Goal: Task Accomplishment & Management: Manage account settings

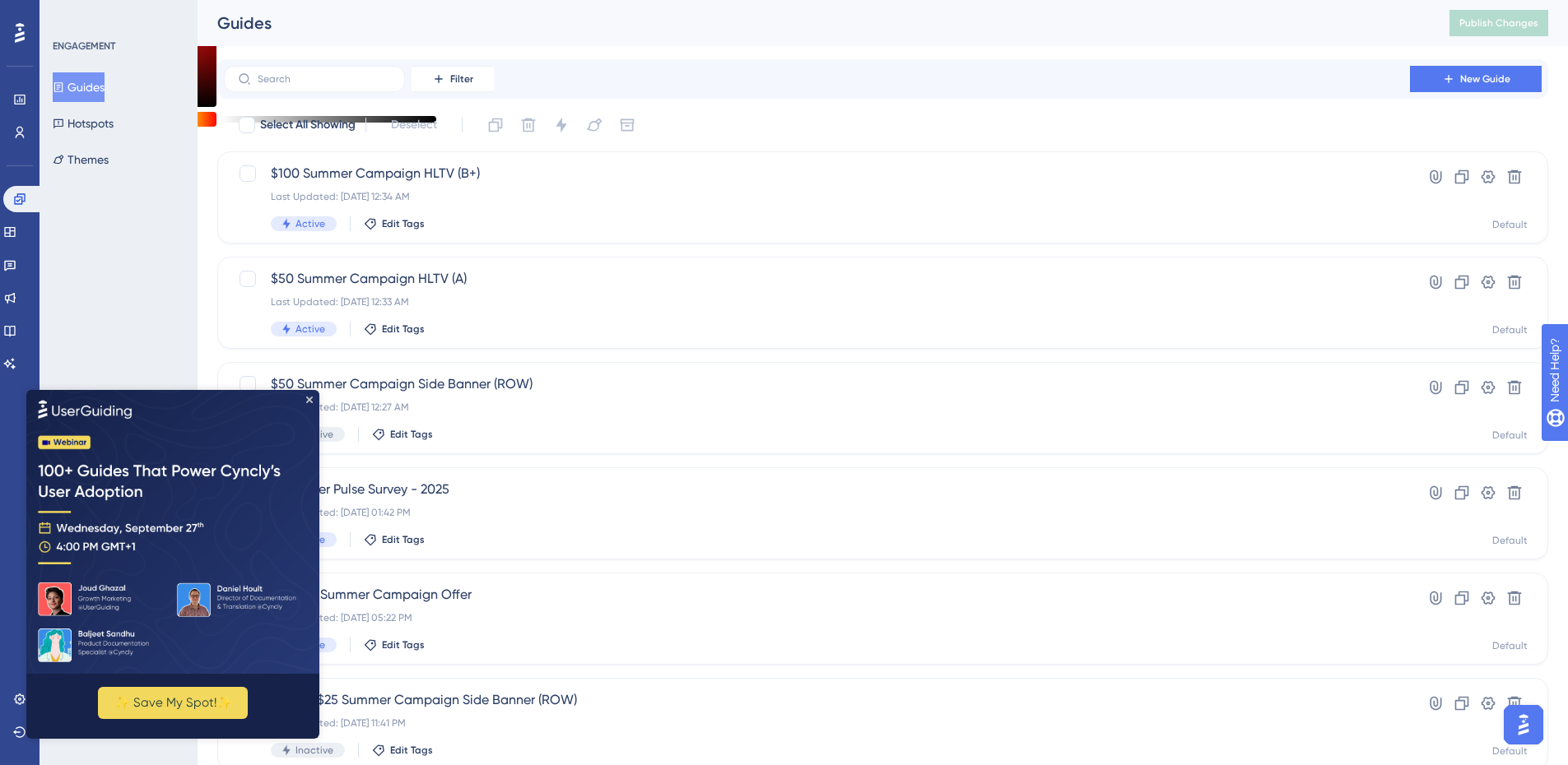
click at [307, 402] on img at bounding box center [172, 531] width 293 height 283
click at [311, 399] on icon "Close Preview" at bounding box center [309, 398] width 6 height 6
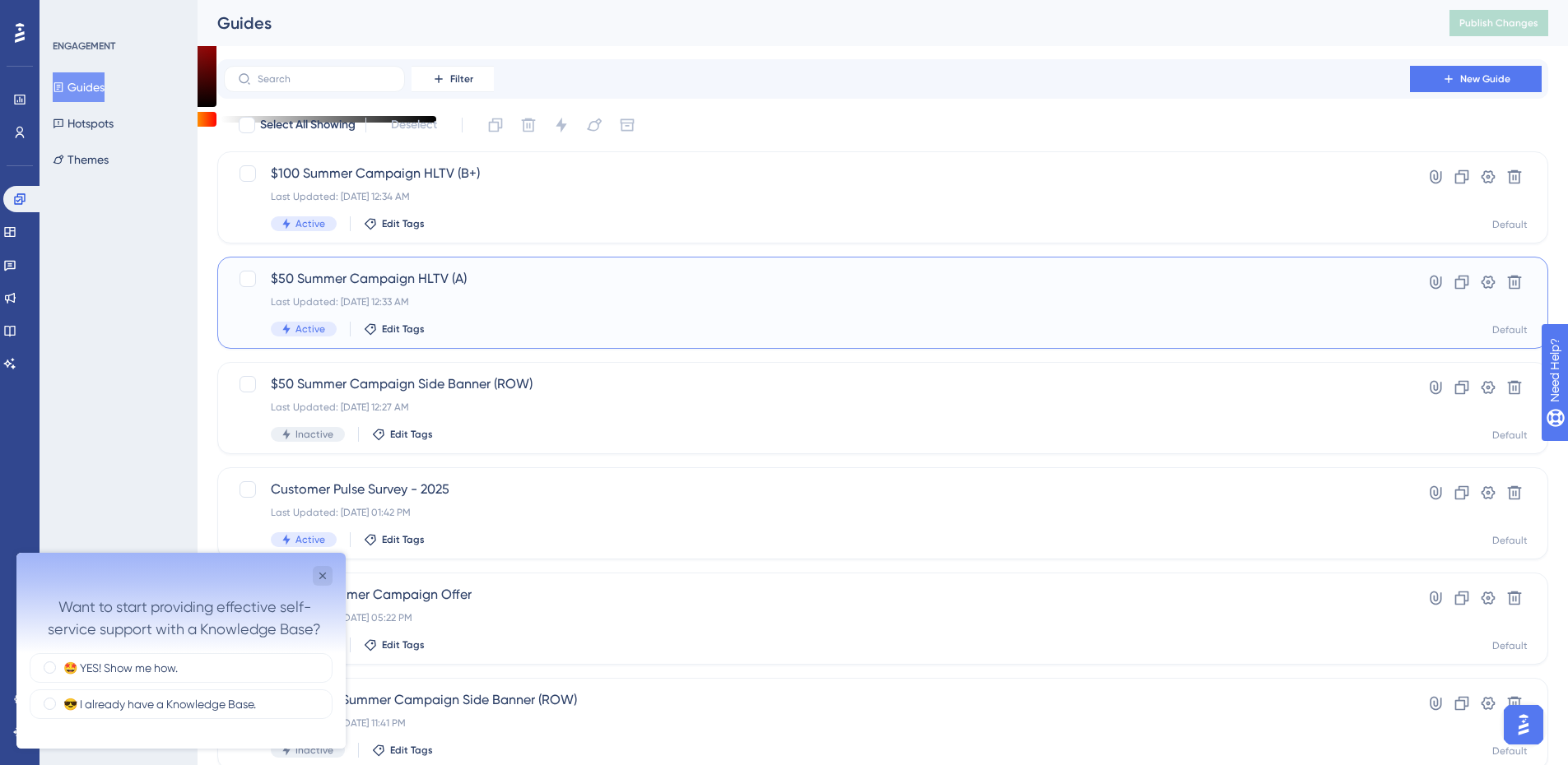
click at [445, 304] on div "Last Updated: [DATE] 12:33 AM" at bounding box center [816, 302] width 1092 height 13
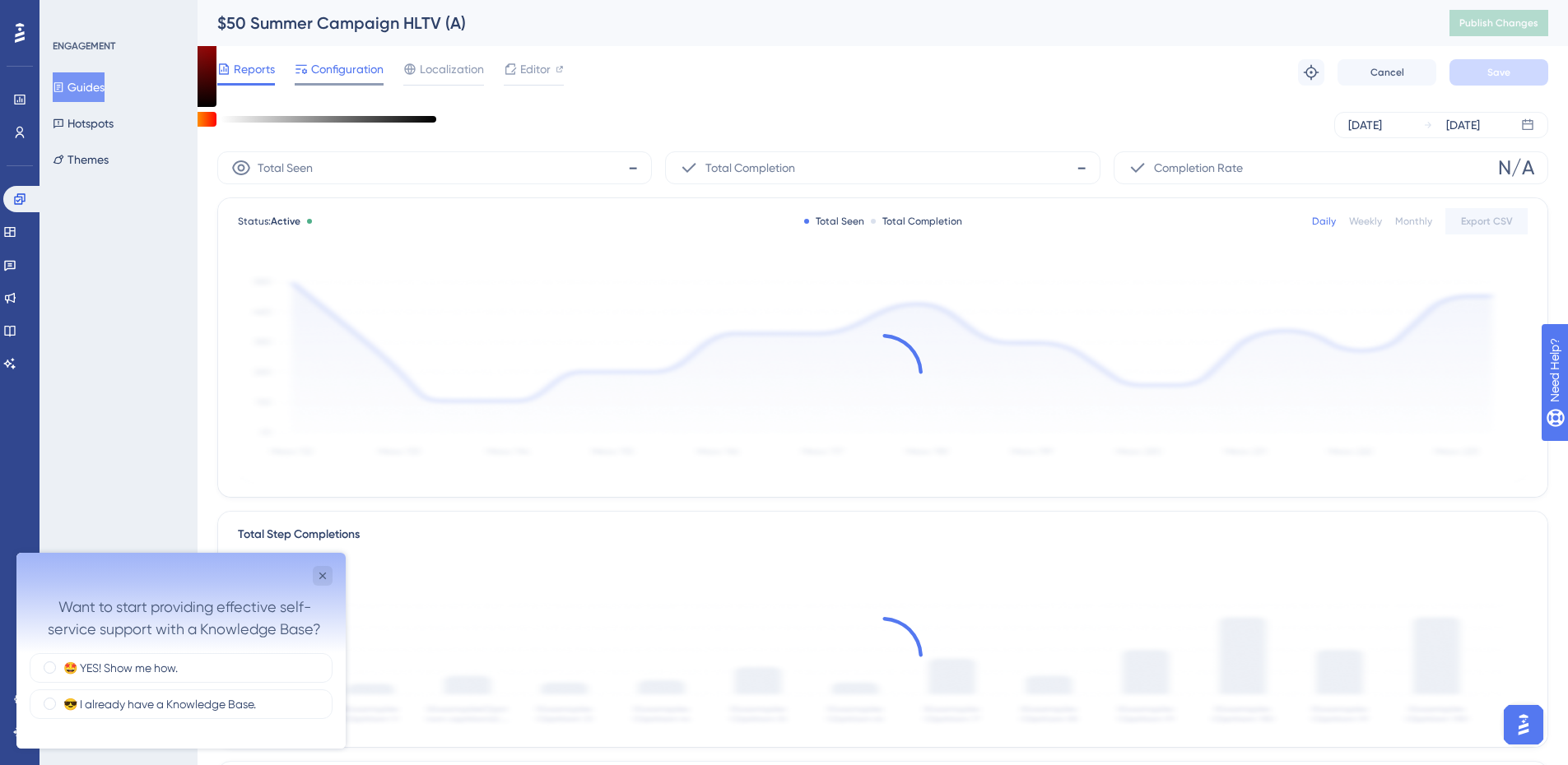
click at [353, 76] on span "Configuration" at bounding box center [348, 69] width 72 height 19
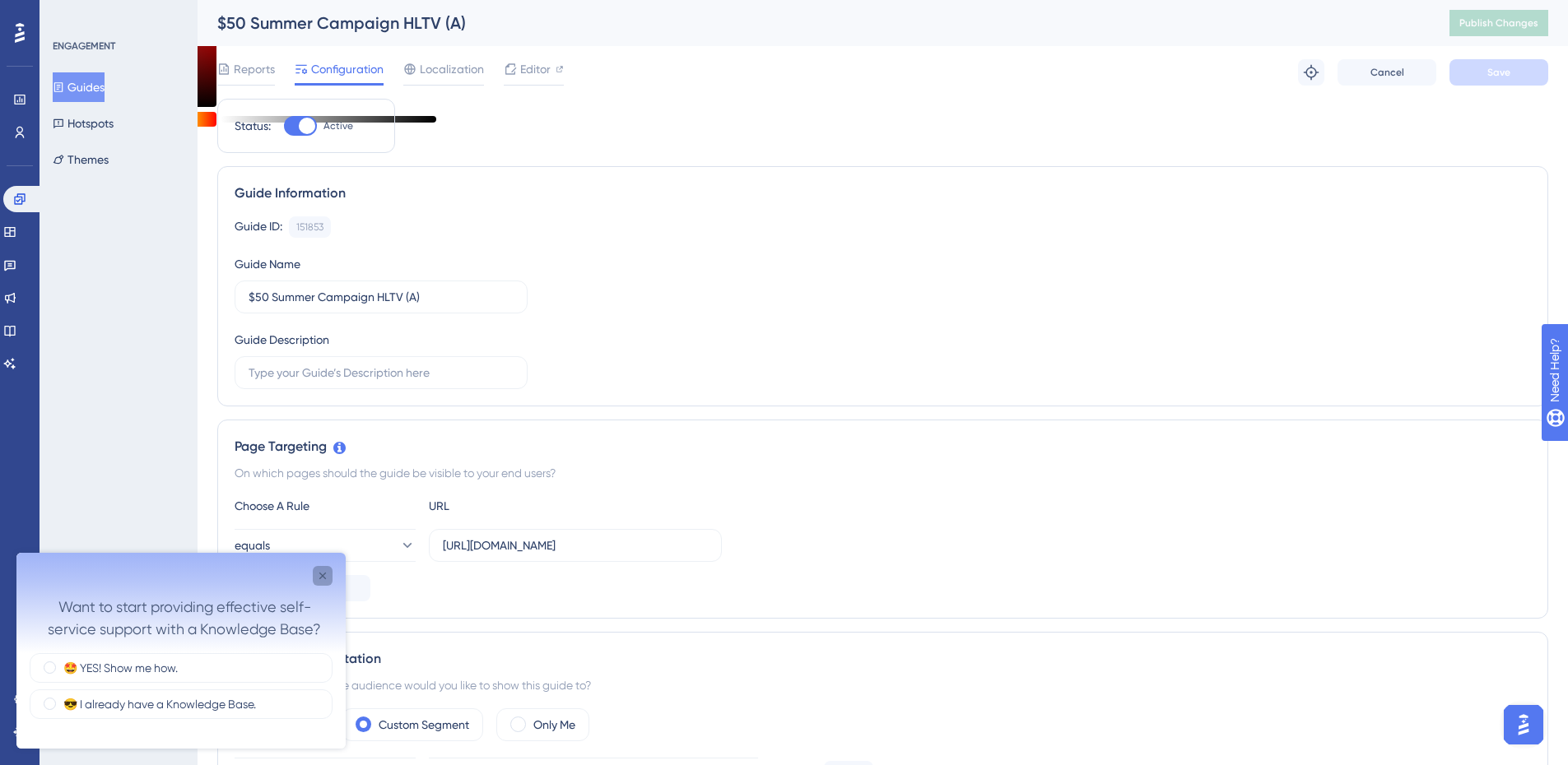
click at [320, 573] on icon "Close survey" at bounding box center [322, 576] width 13 height 13
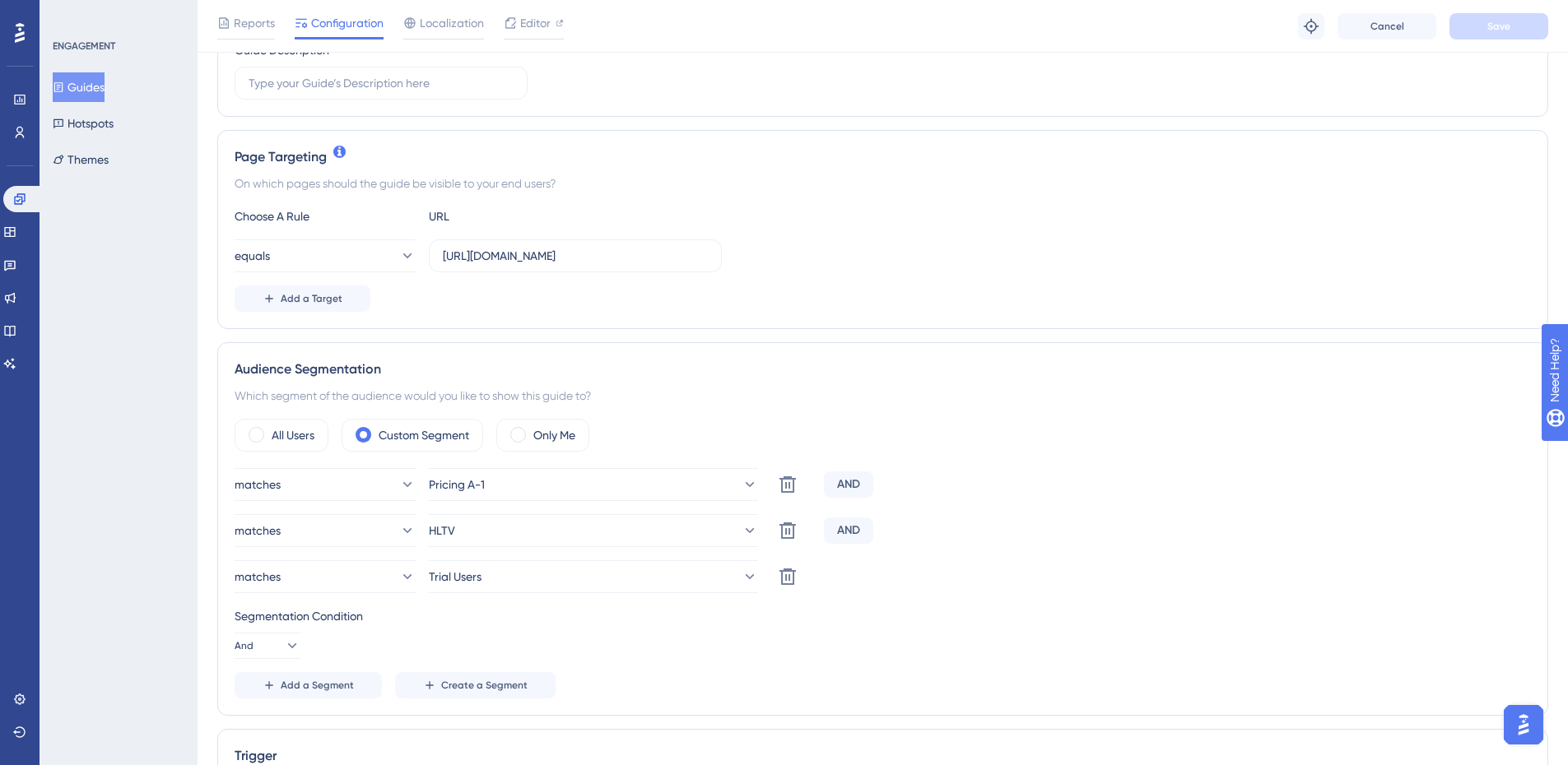
scroll to position [329, 0]
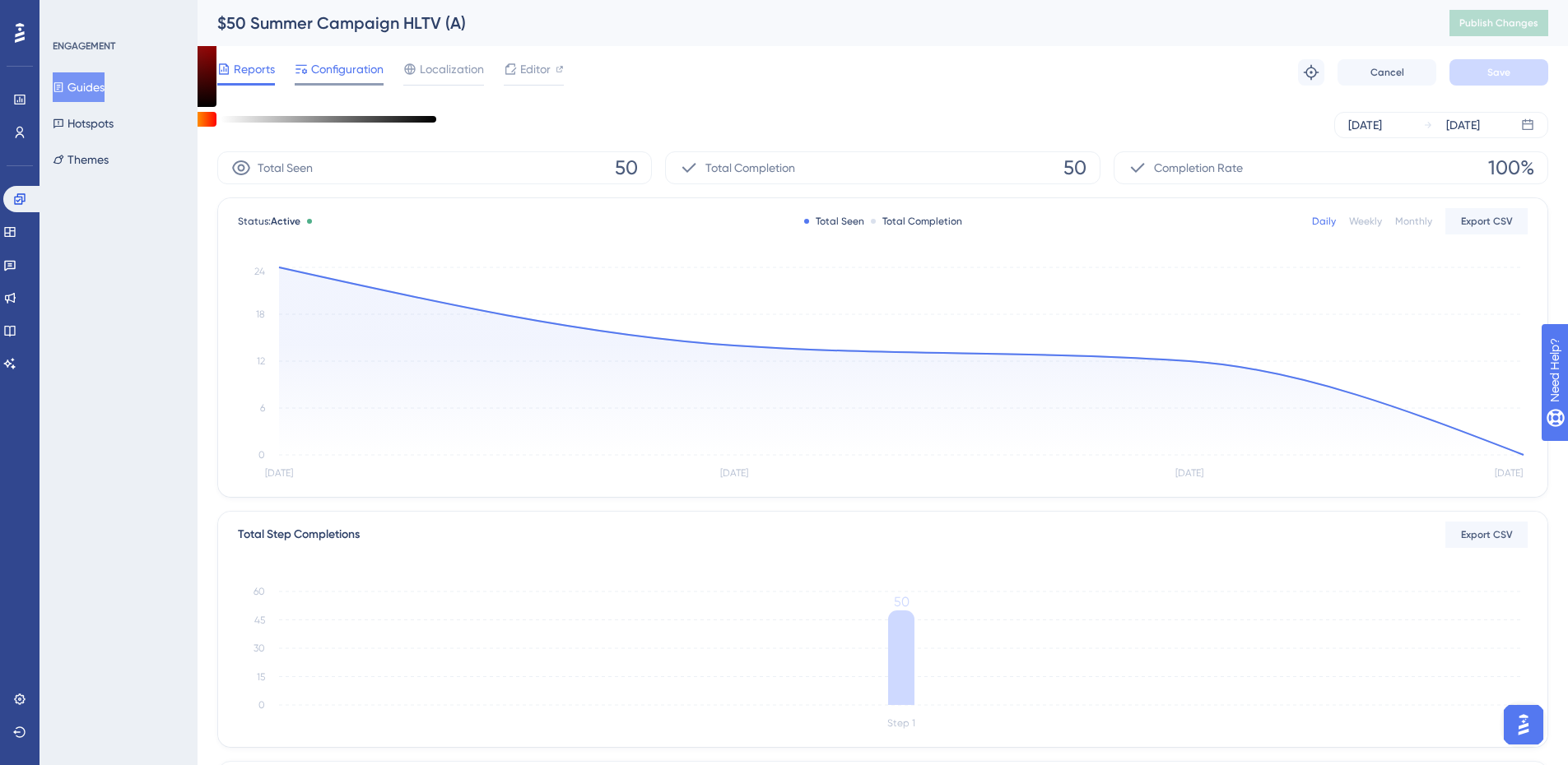
click at [332, 82] on div "Configuration" at bounding box center [339, 72] width 89 height 26
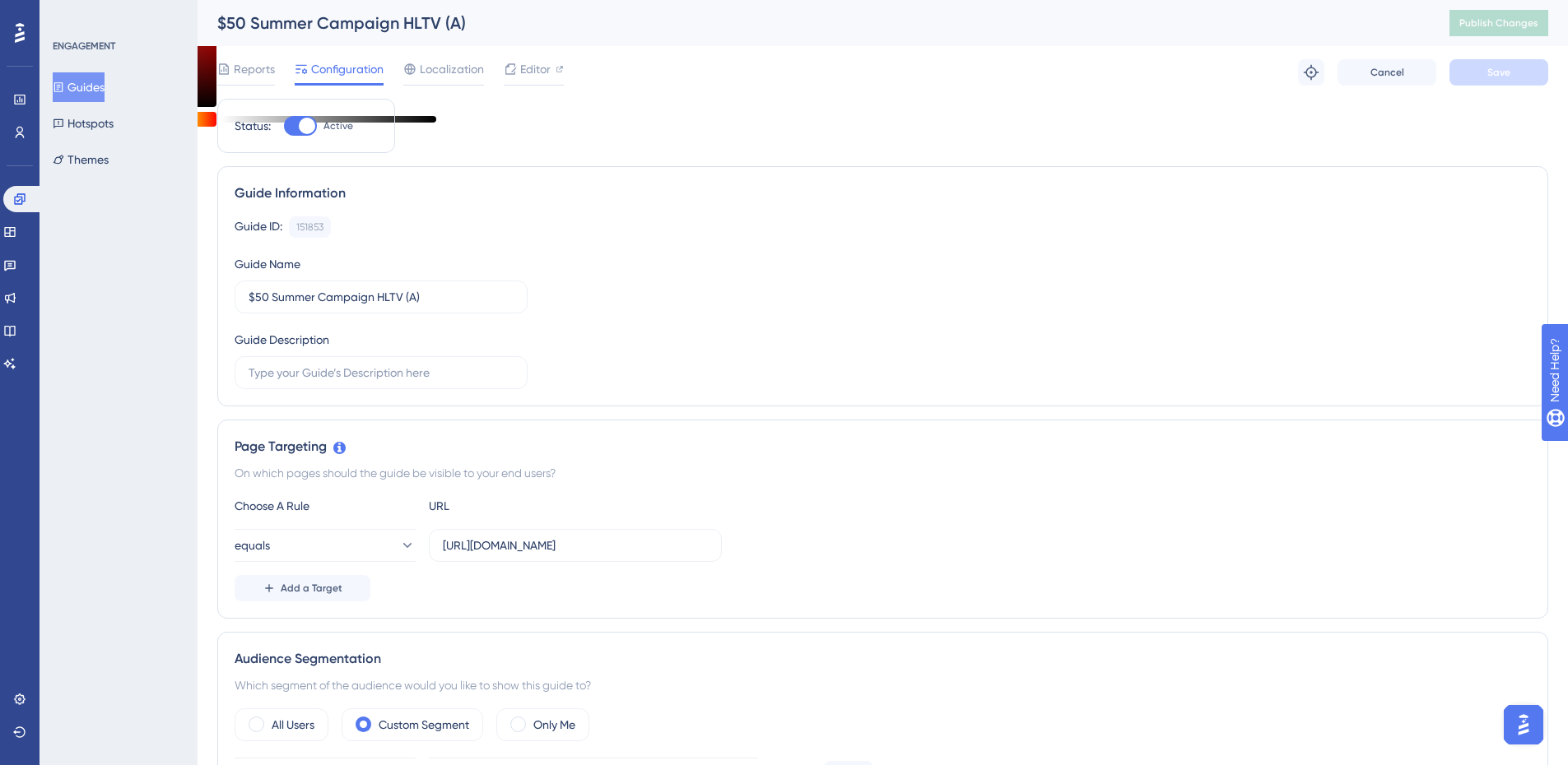
click at [85, 69] on div "ENGAGEMENT Guides Hotspots Themes" at bounding box center [120, 107] width 133 height 135
click at [90, 84] on button "Guides" at bounding box center [79, 87] width 52 height 30
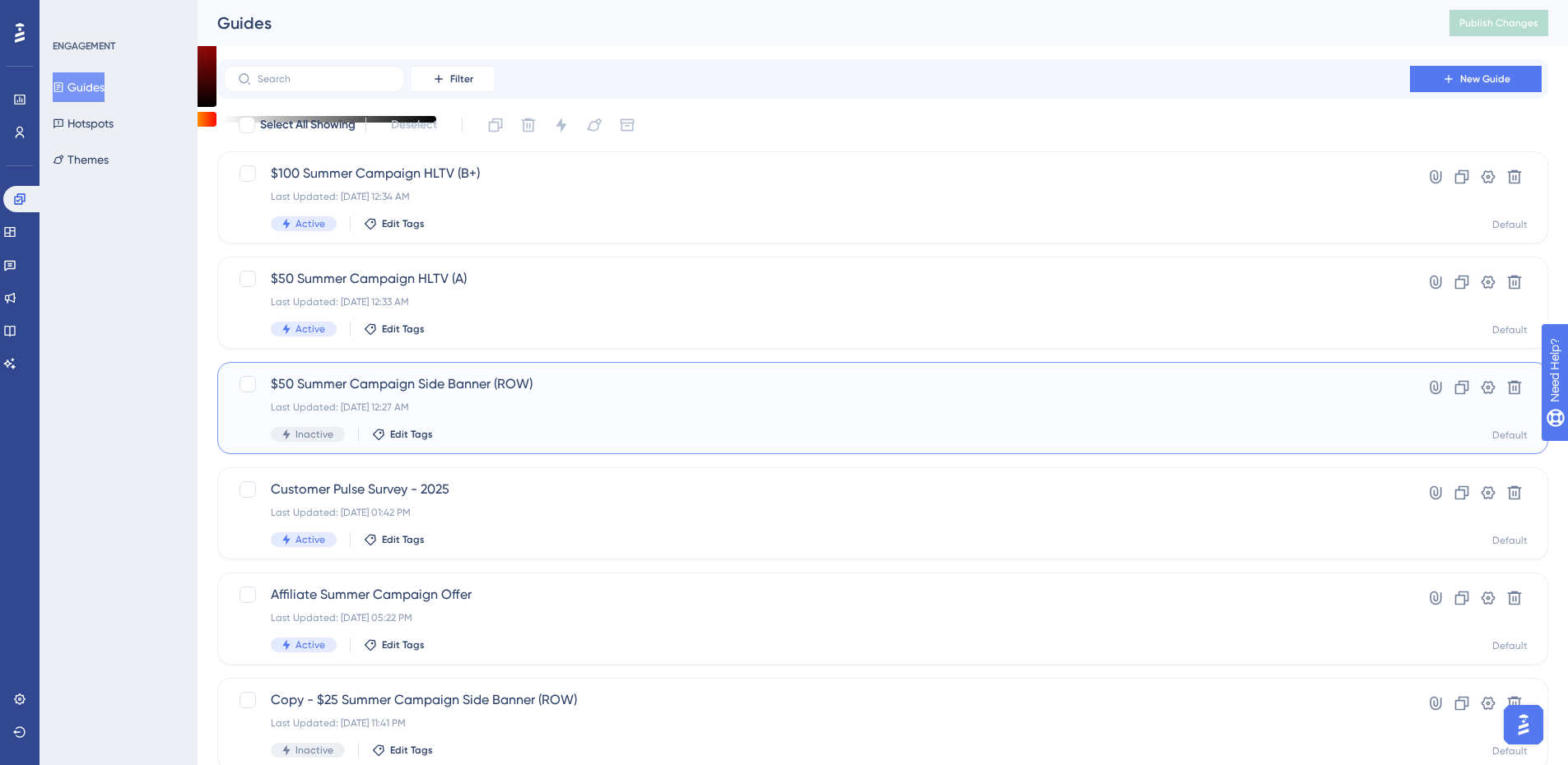
click at [360, 381] on span "$50 Summer Campaign Side Banner (ROW)" at bounding box center [816, 383] width 1092 height 19
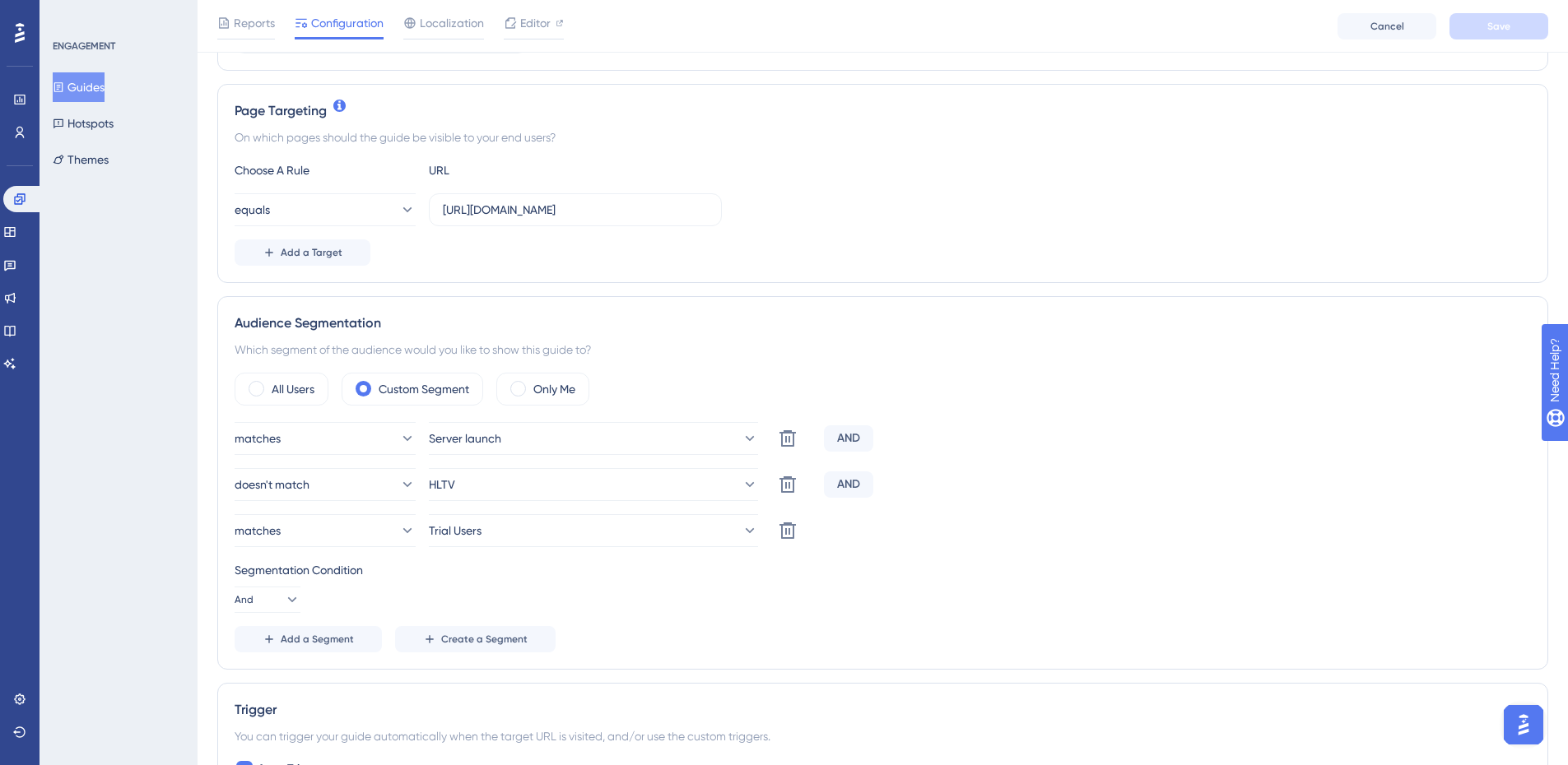
scroll to position [494, 0]
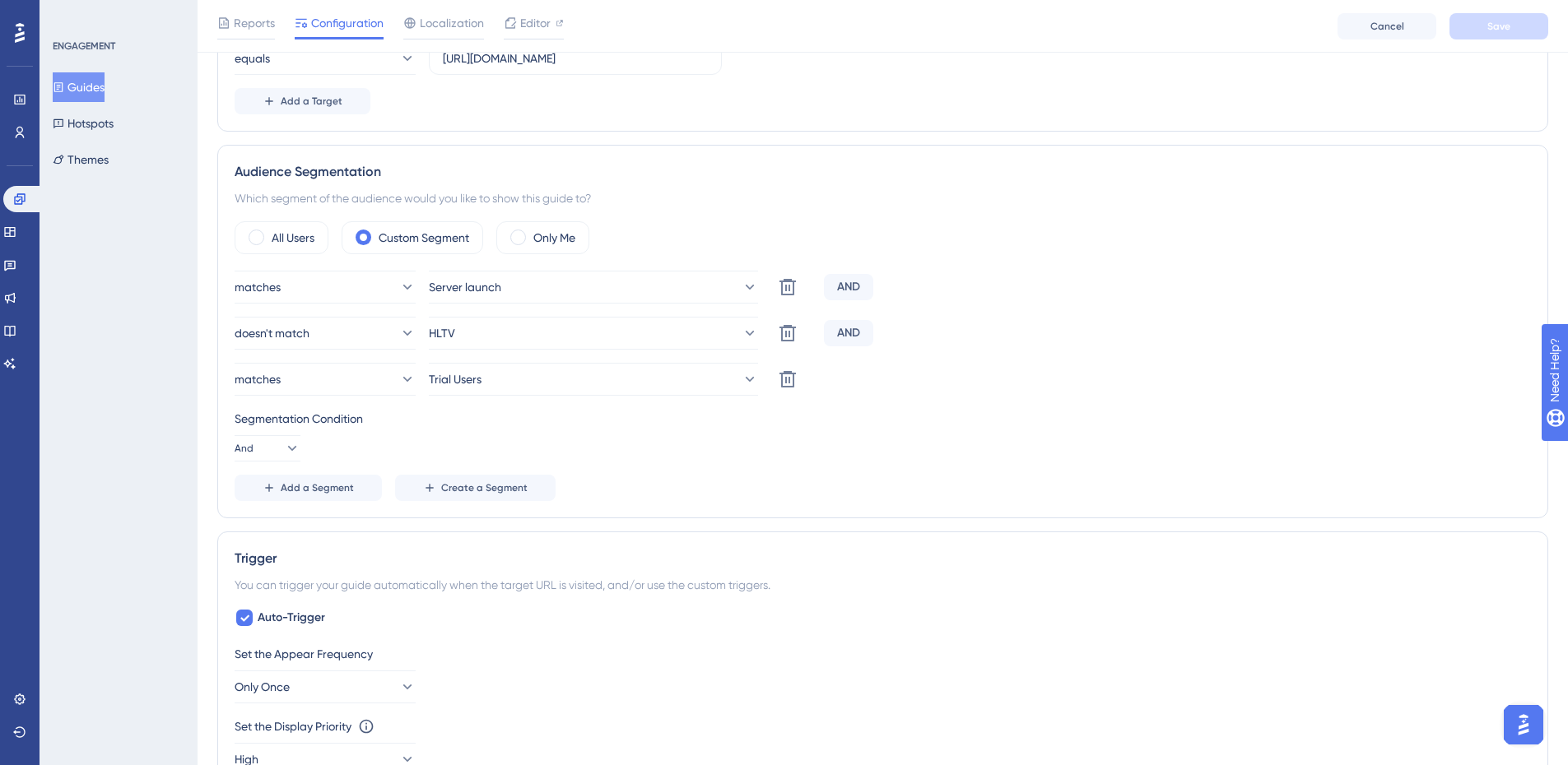
click at [82, 92] on button "Guides" at bounding box center [79, 87] width 52 height 30
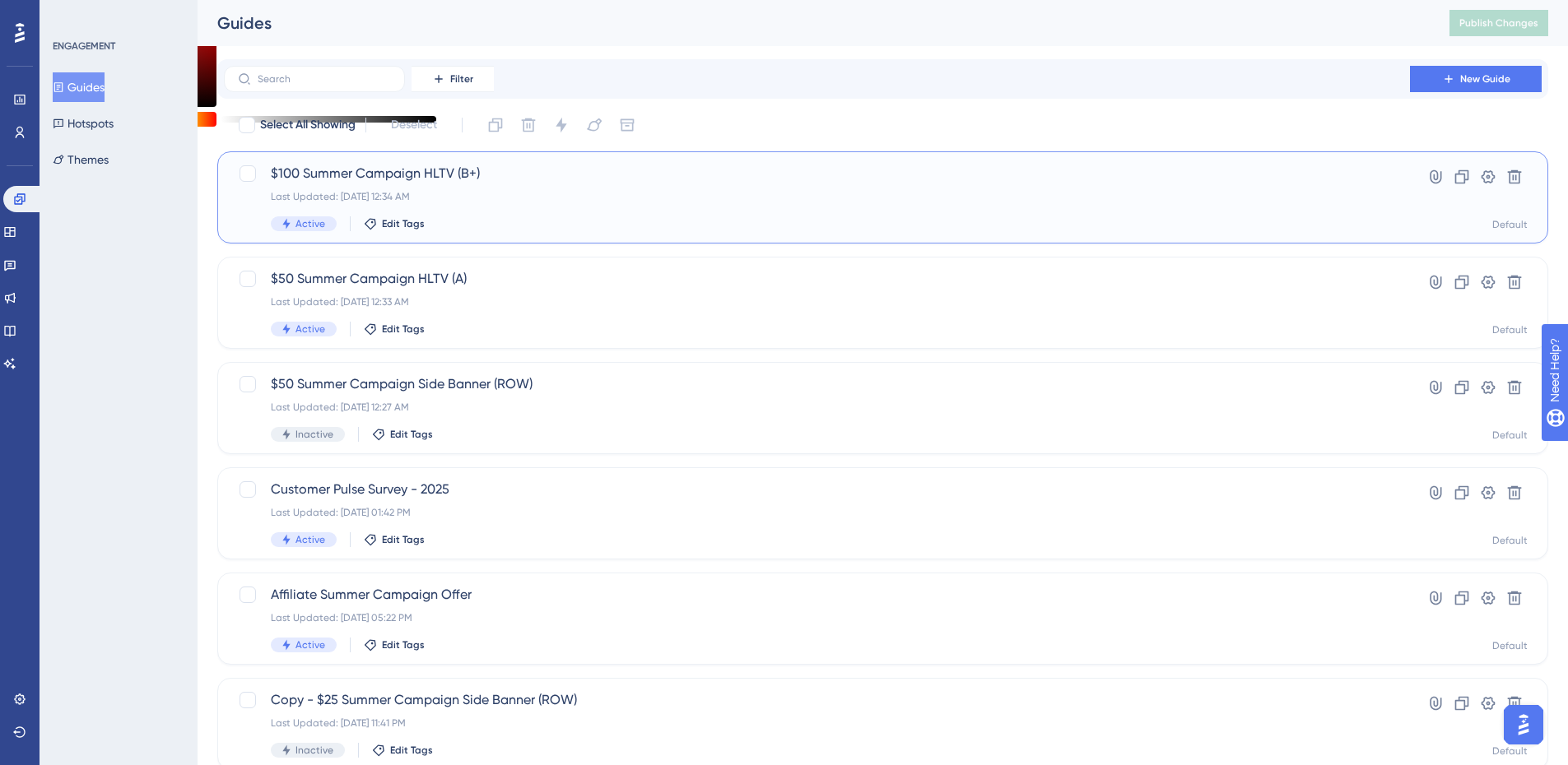
click at [335, 195] on div "Last Updated: [DATE] 12:34 AM" at bounding box center [816, 196] width 1092 height 13
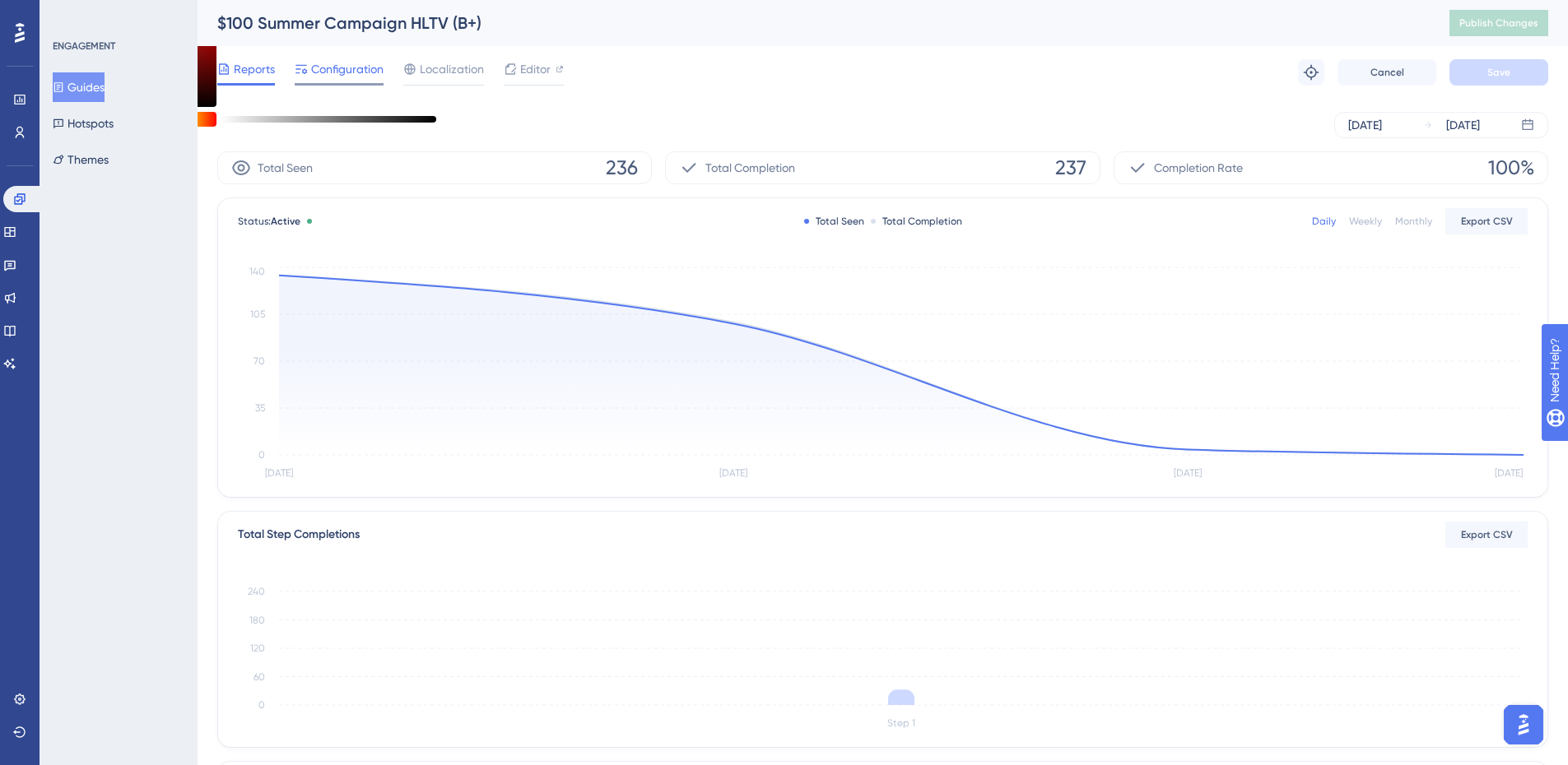
click at [361, 75] on span "Configuration" at bounding box center [348, 69] width 72 height 19
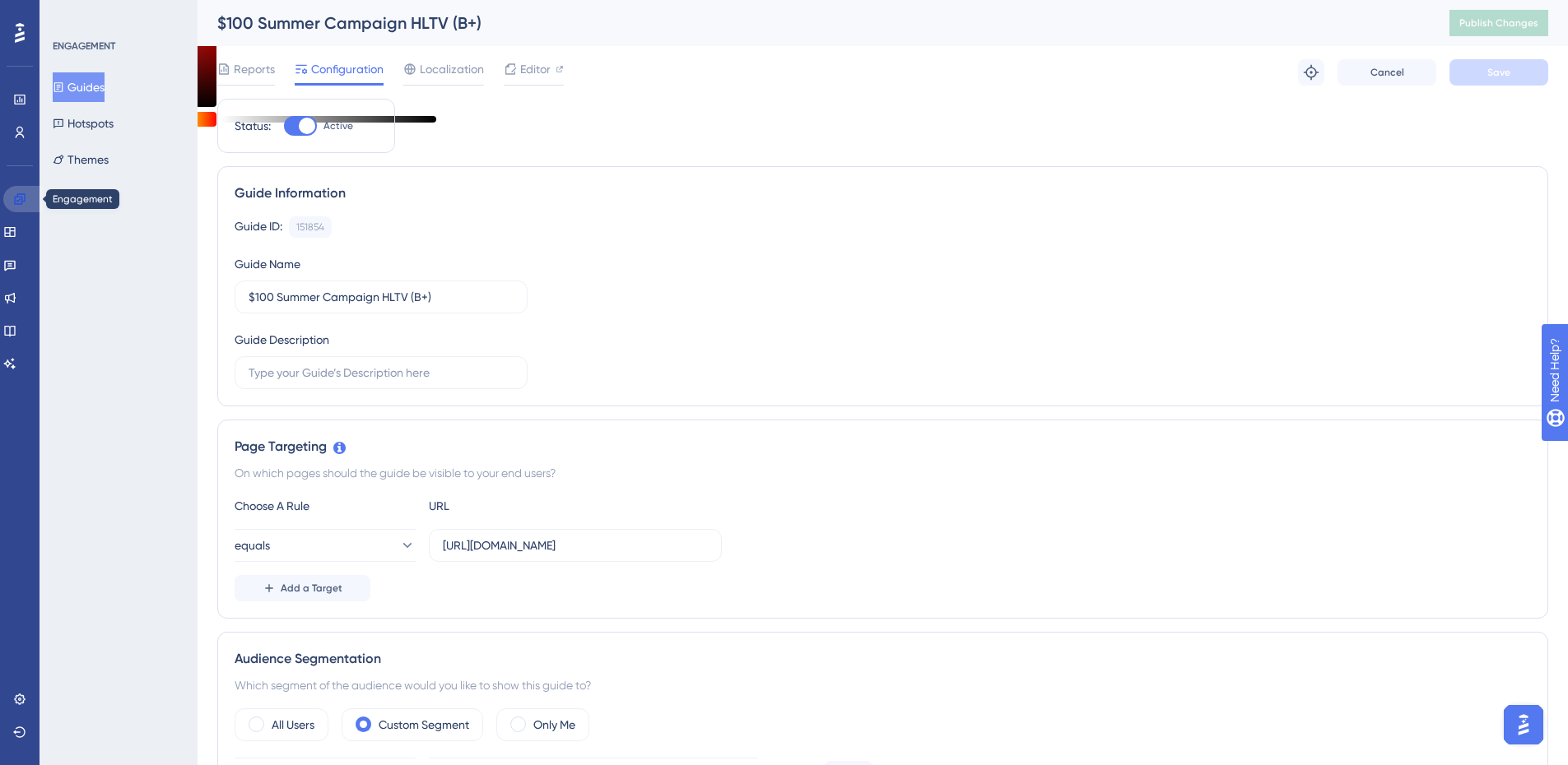
click at [12, 194] on link at bounding box center [23, 199] width 40 height 26
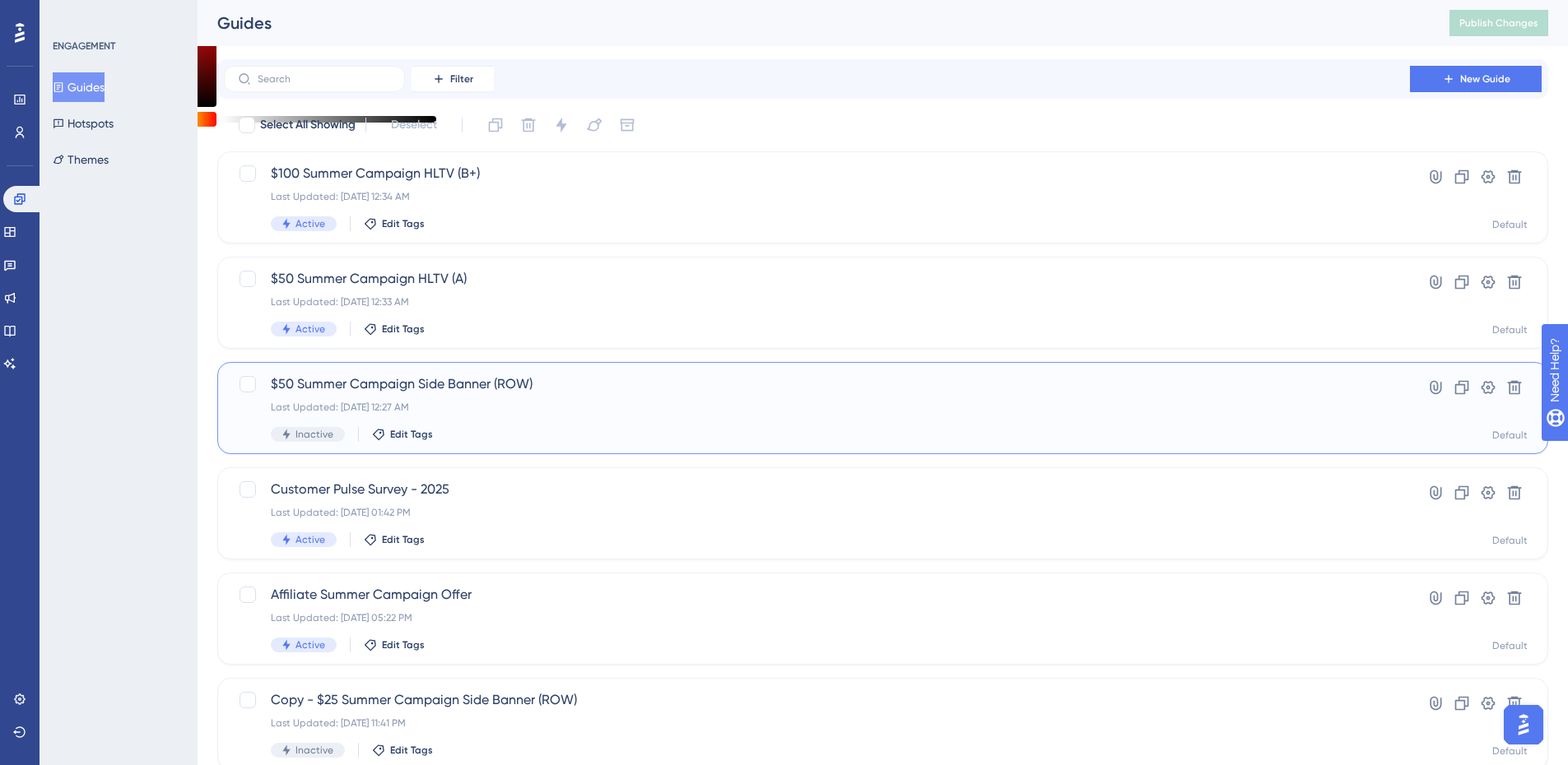
click at [342, 382] on span "$50 Summer Campaign Side Banner (ROW)" at bounding box center [816, 383] width 1092 height 19
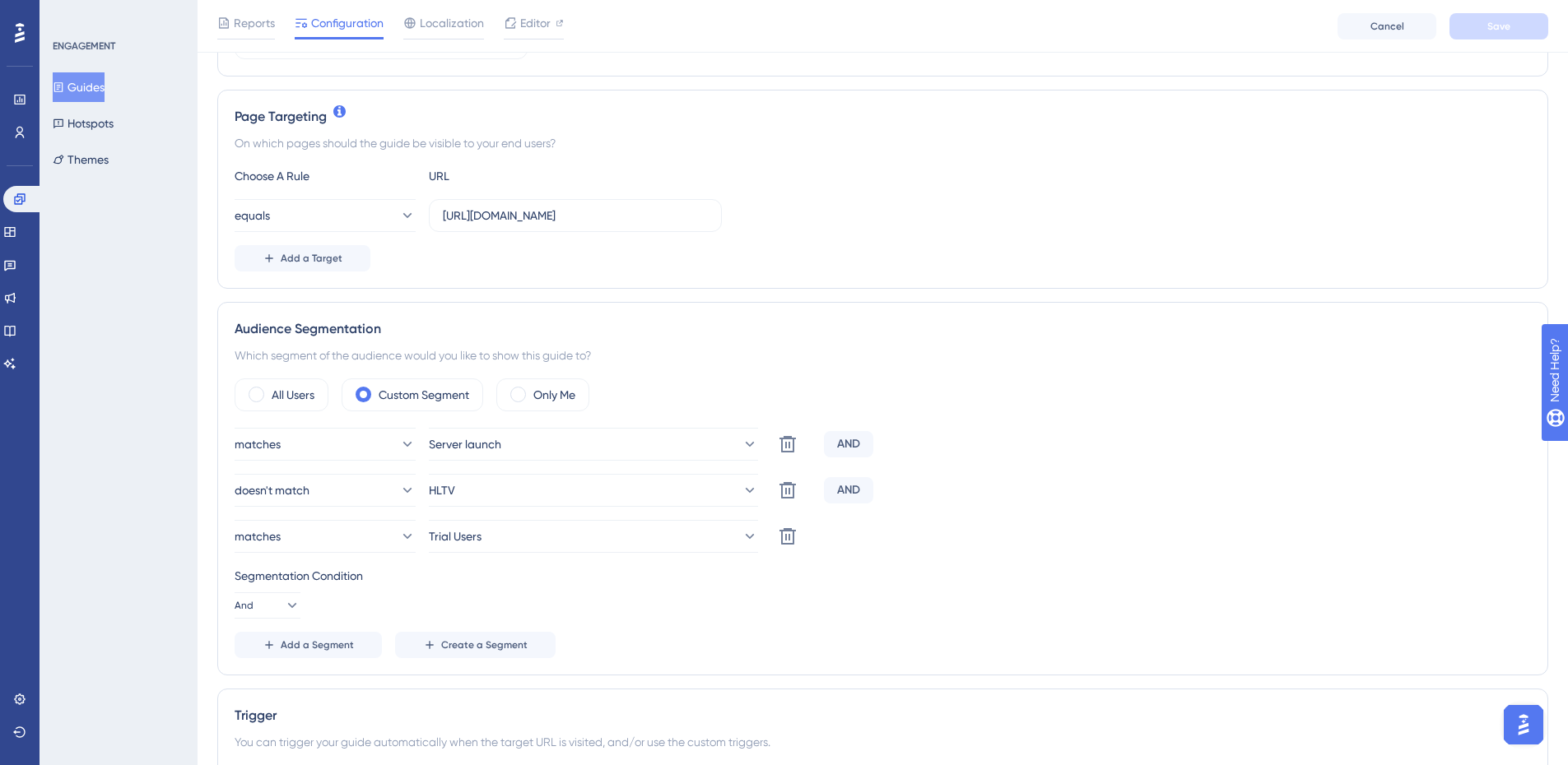
scroll to position [576, 0]
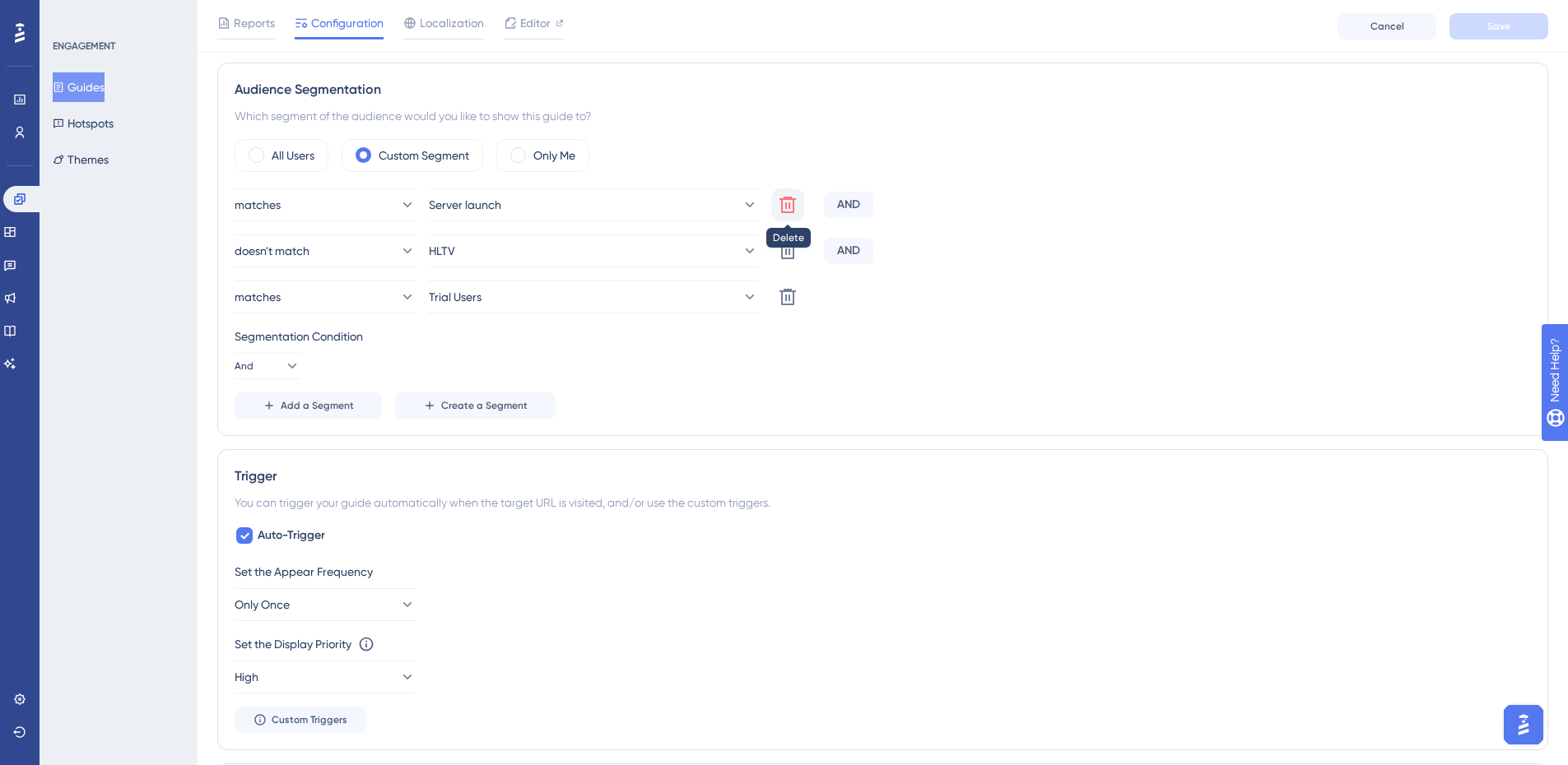
click at [780, 205] on icon at bounding box center [787, 204] width 19 height 19
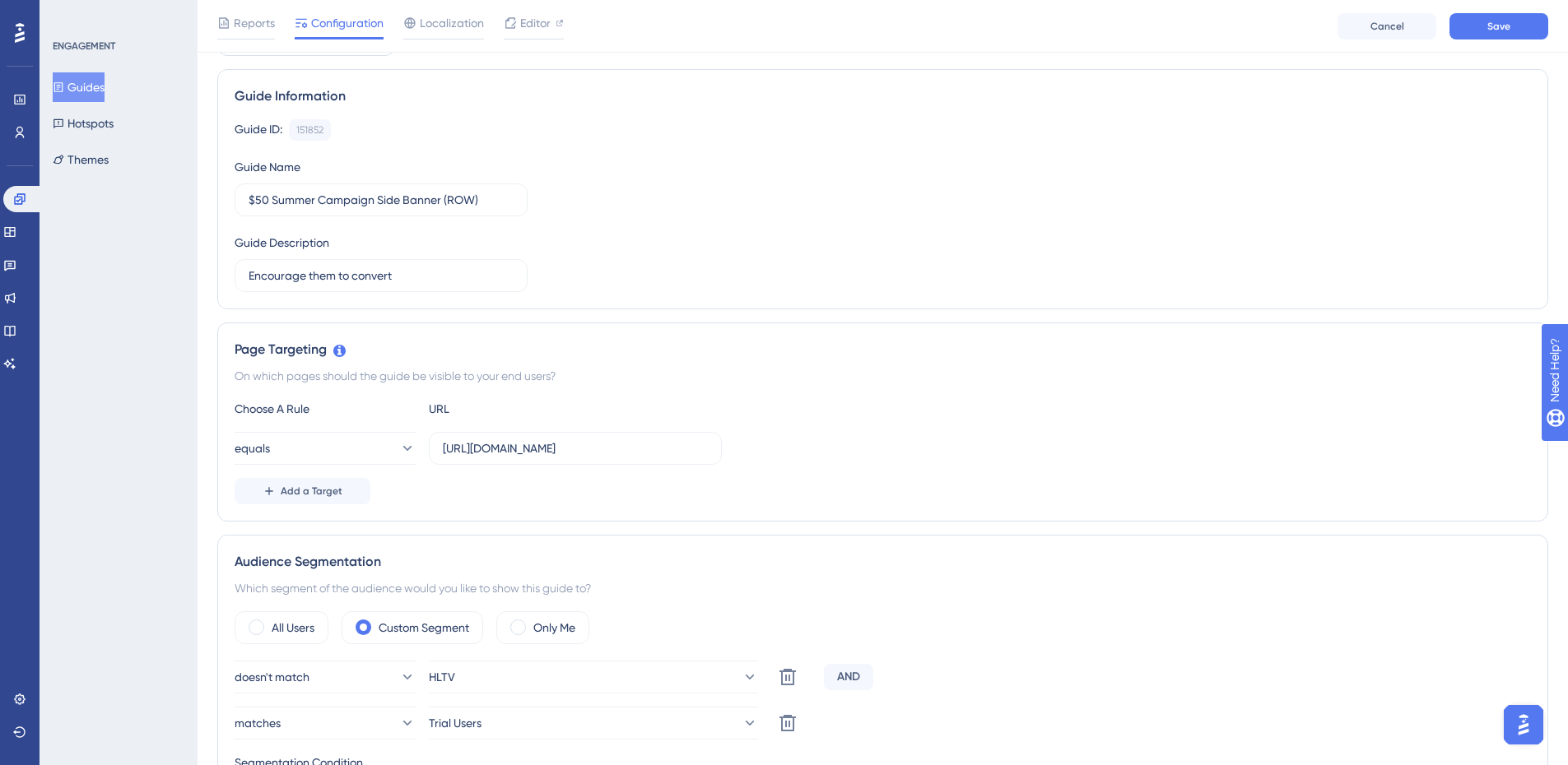
scroll to position [0, 0]
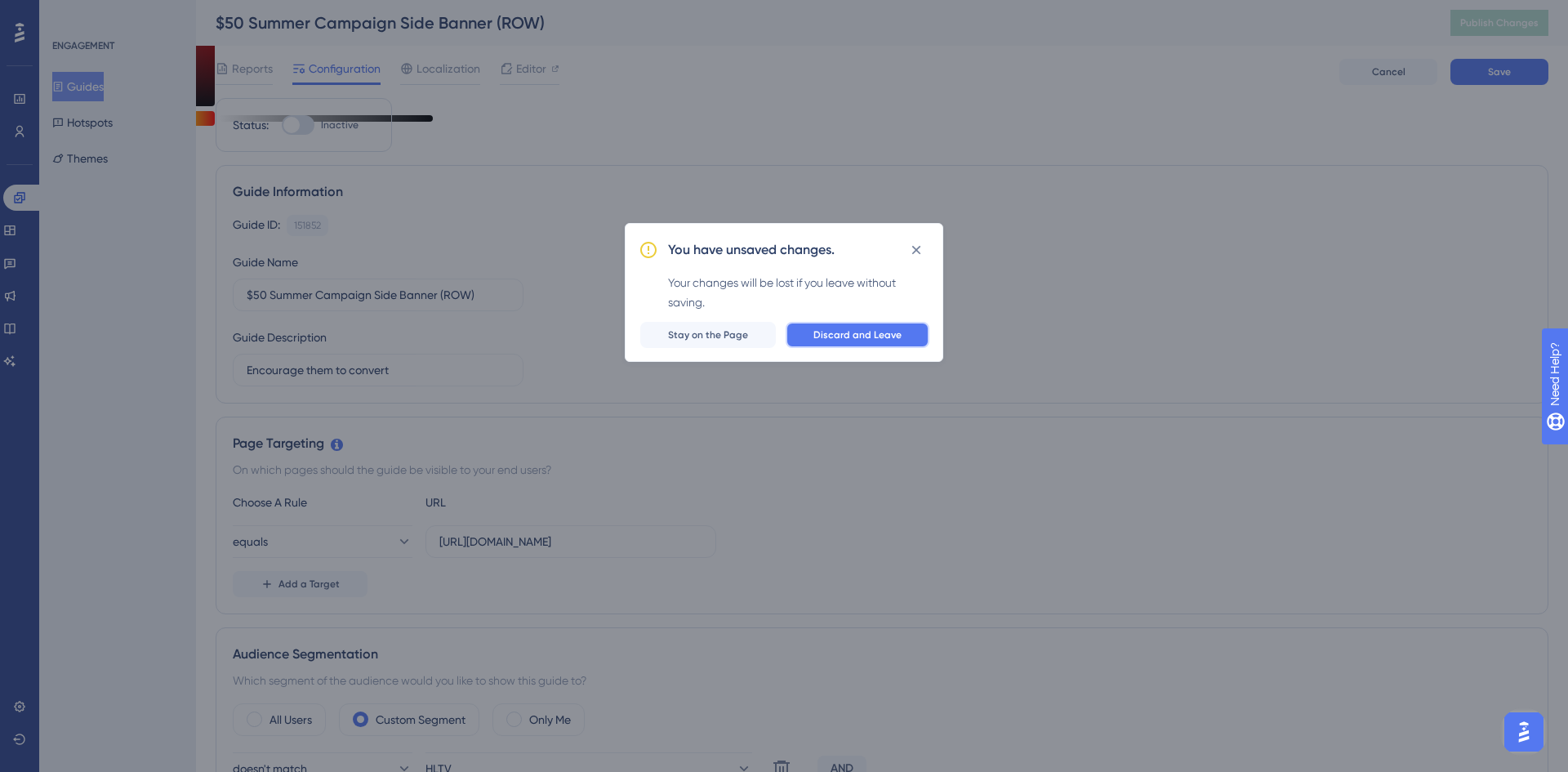
click at [814, 338] on button "Discard and Leave" at bounding box center [857, 335] width 143 height 26
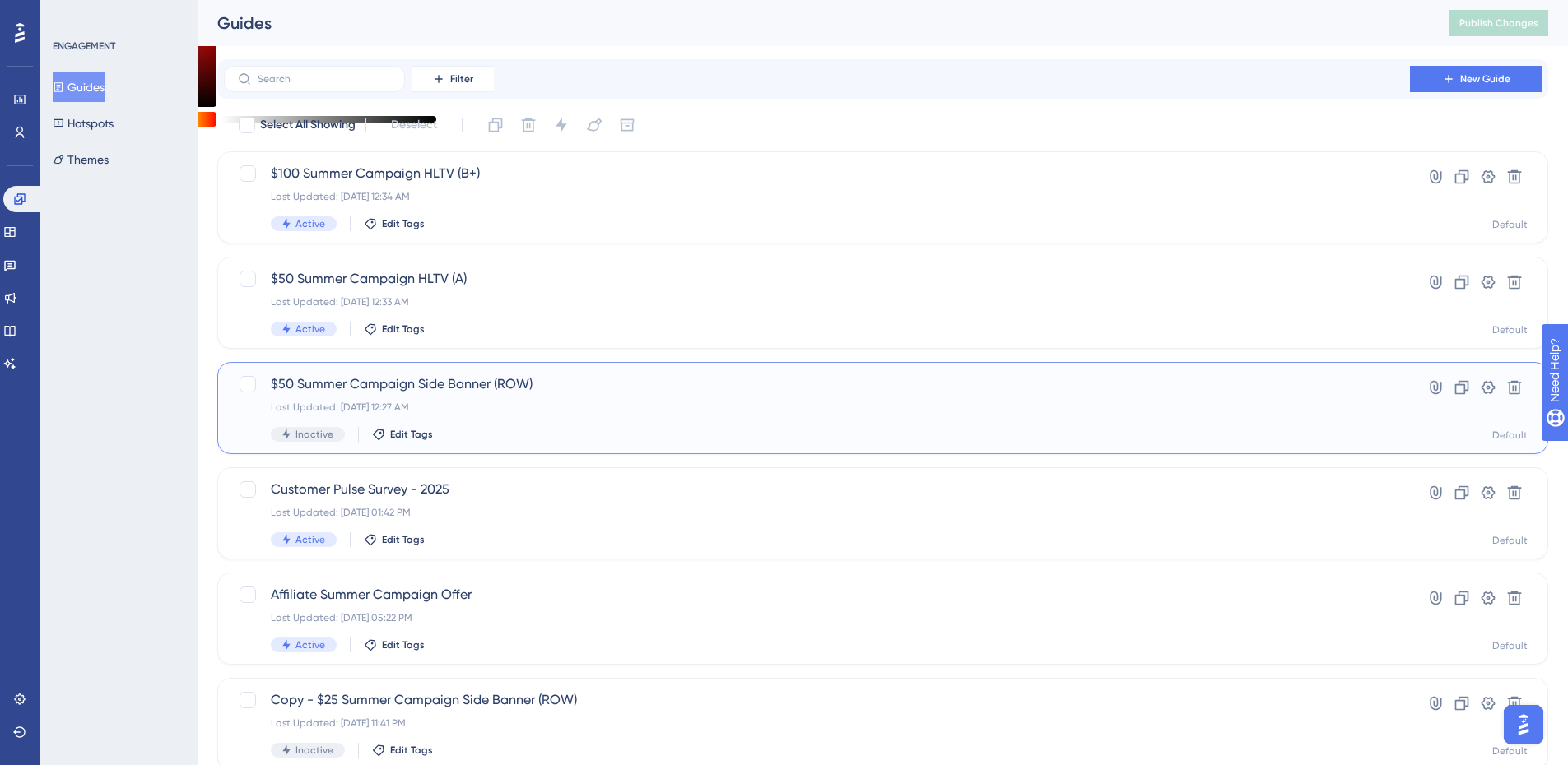
click at [403, 390] on span "$50 Summer Campaign Side Banner (ROW)" at bounding box center [816, 383] width 1092 height 19
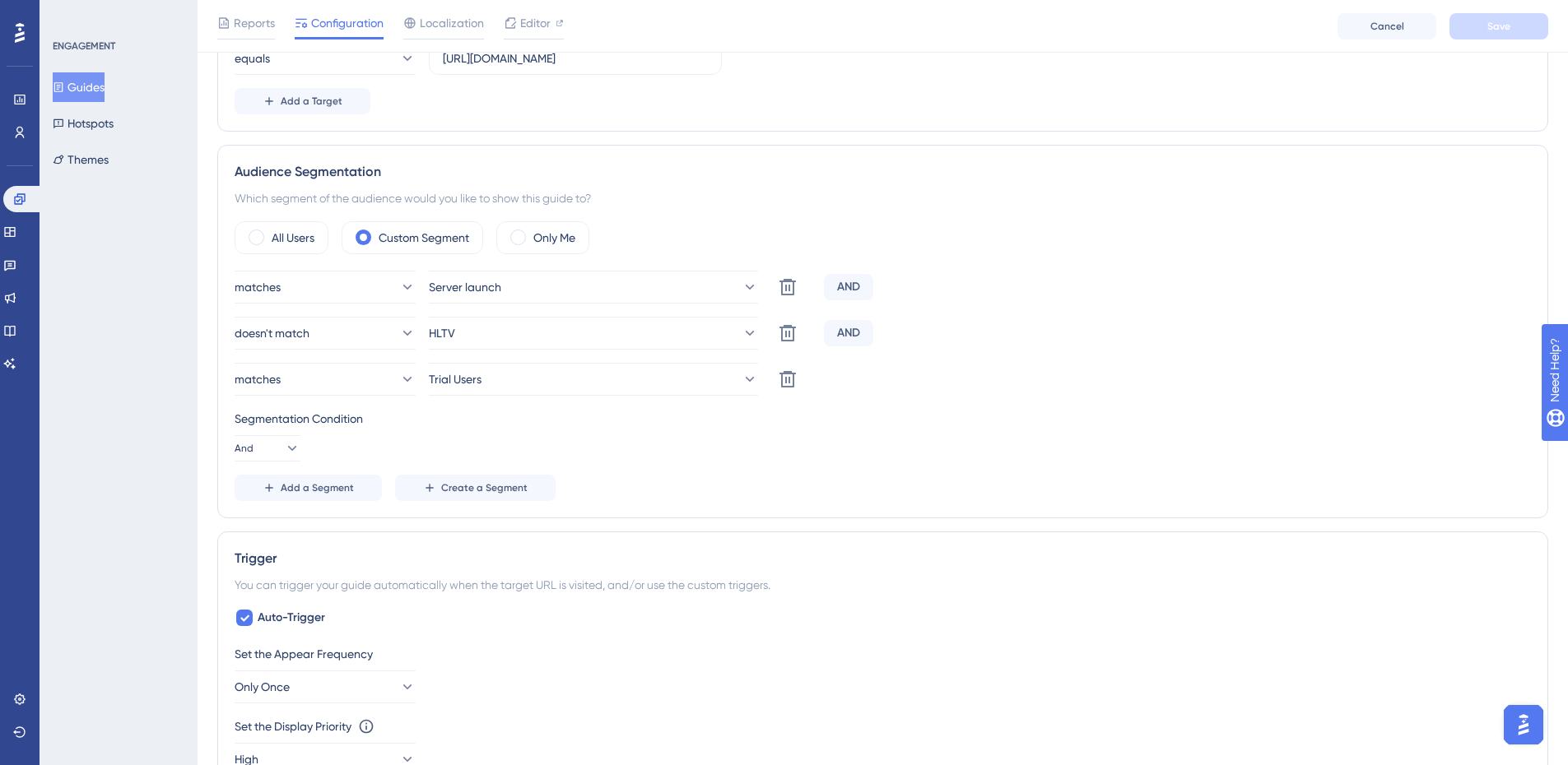
scroll to position [411, 0]
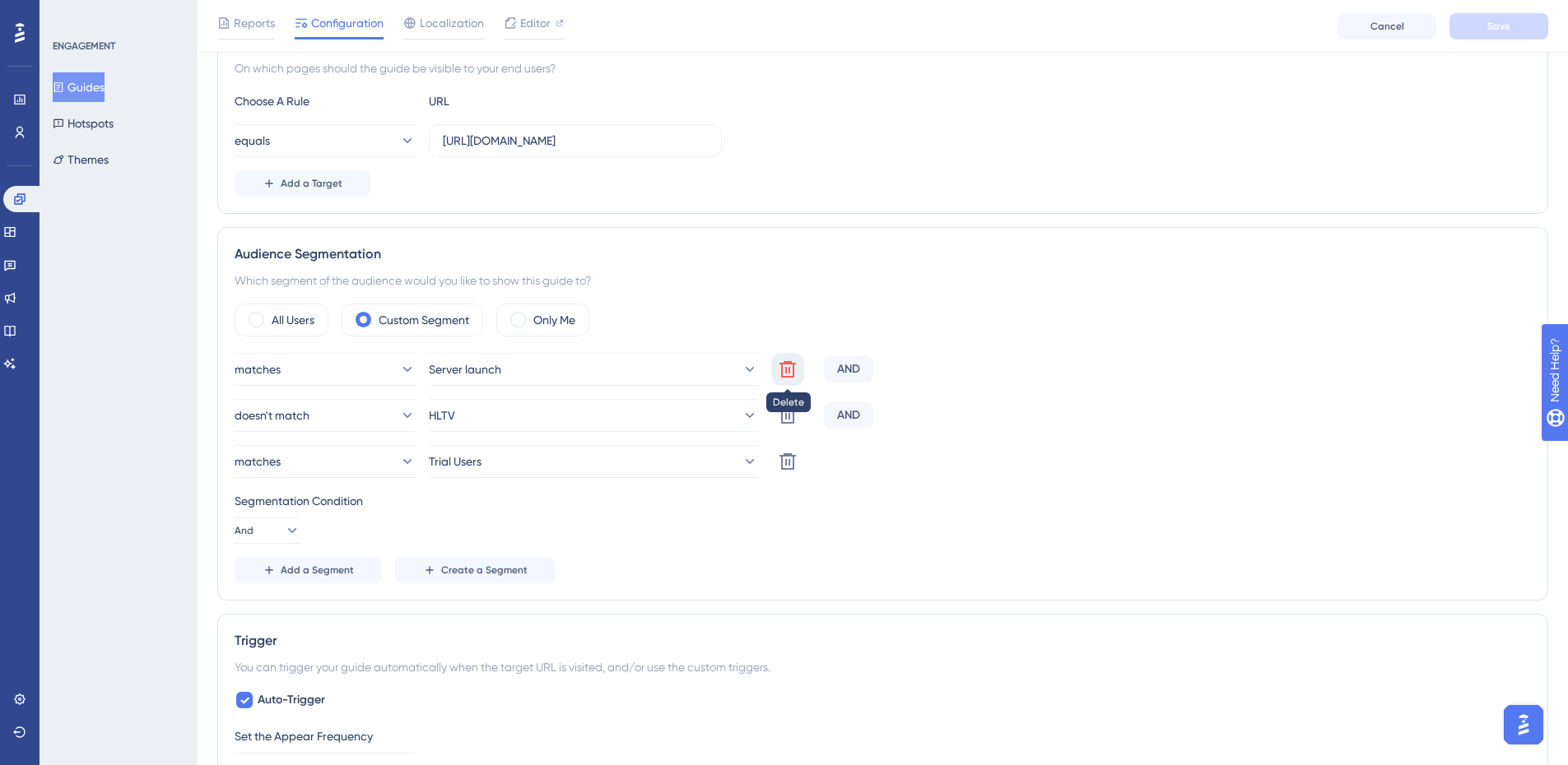
click at [788, 373] on icon at bounding box center [787, 369] width 19 height 19
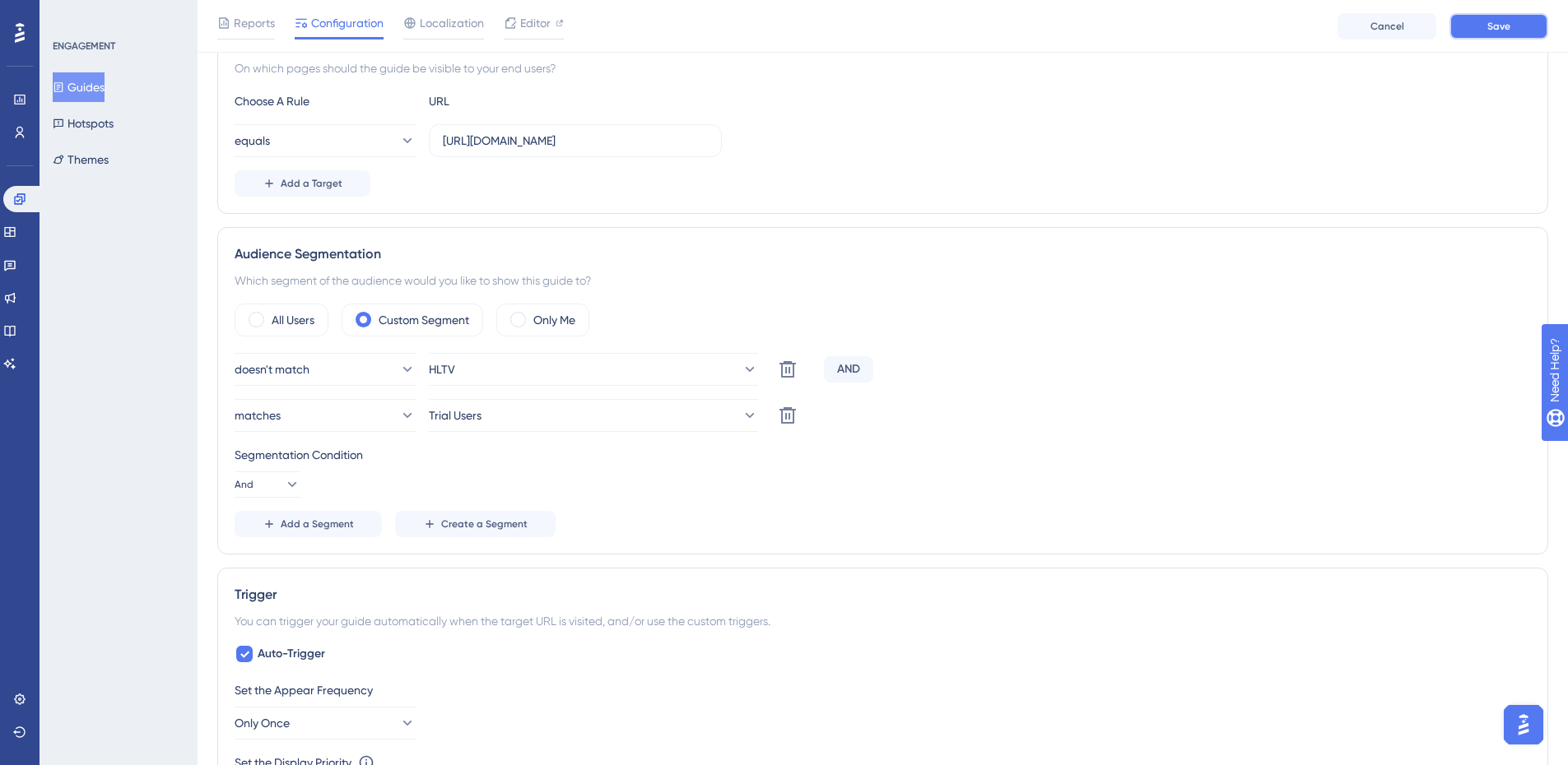
click at [1251, 35] on button "Save" at bounding box center [1498, 26] width 99 height 26
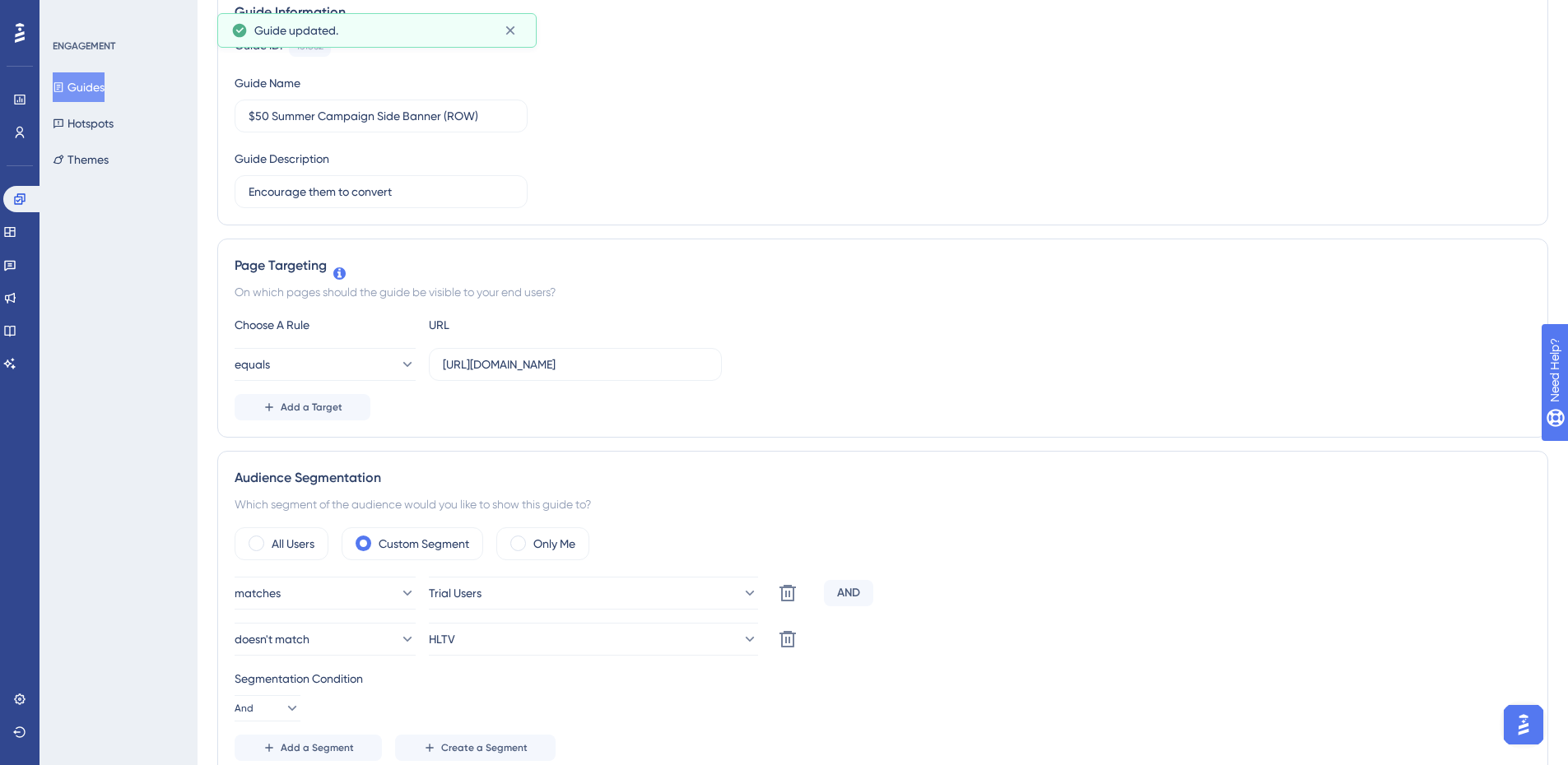
scroll to position [0, 0]
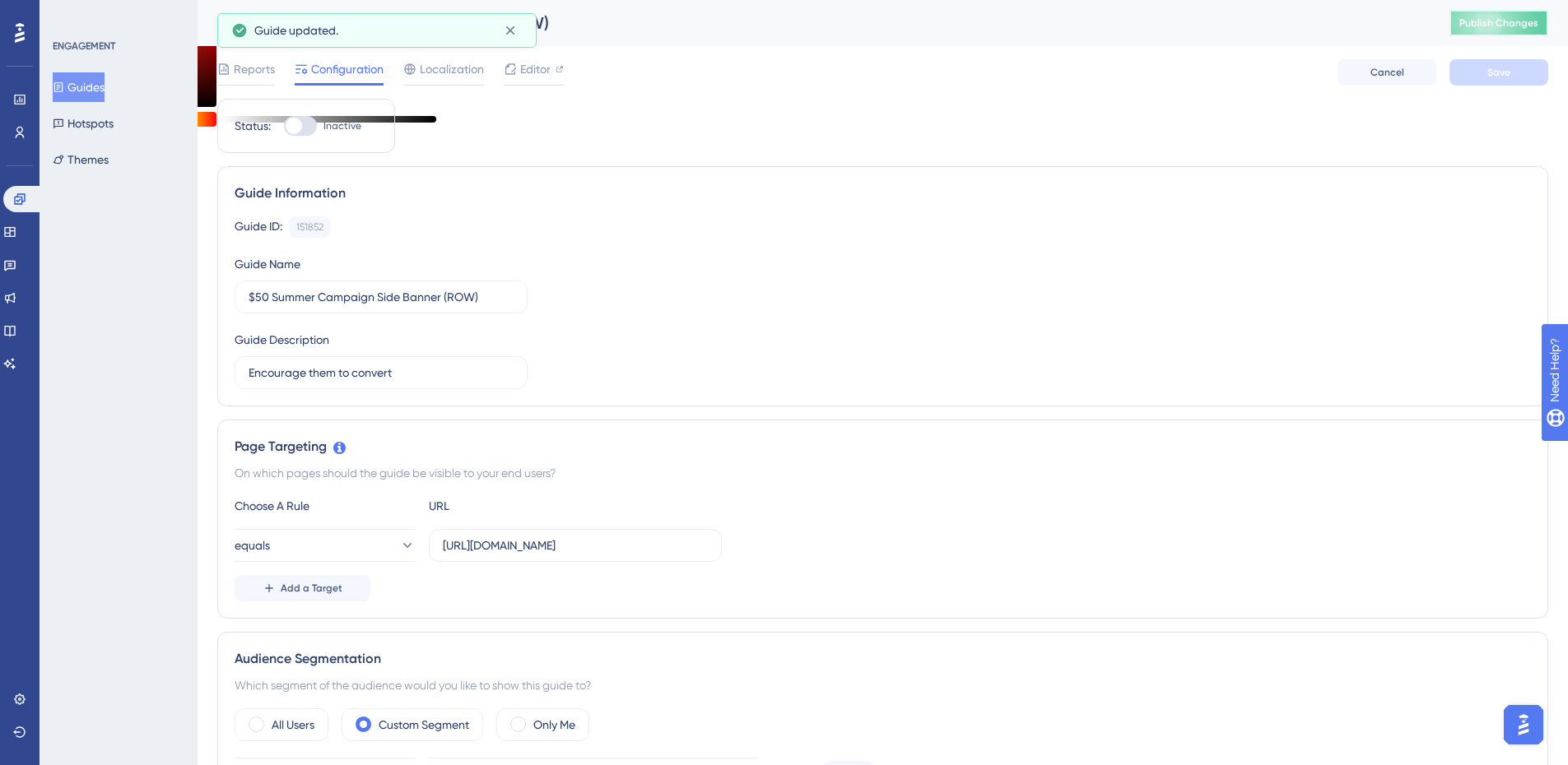
click at [1251, 30] on button "Publish Changes" at bounding box center [1498, 23] width 99 height 26
click at [523, 72] on span "Editor" at bounding box center [535, 69] width 31 height 19
click at [289, 125] on div at bounding box center [294, 126] width 17 height 17
click at [284, 126] on input "Inactive" at bounding box center [283, 126] width 1 height 1
checkbox input "true"
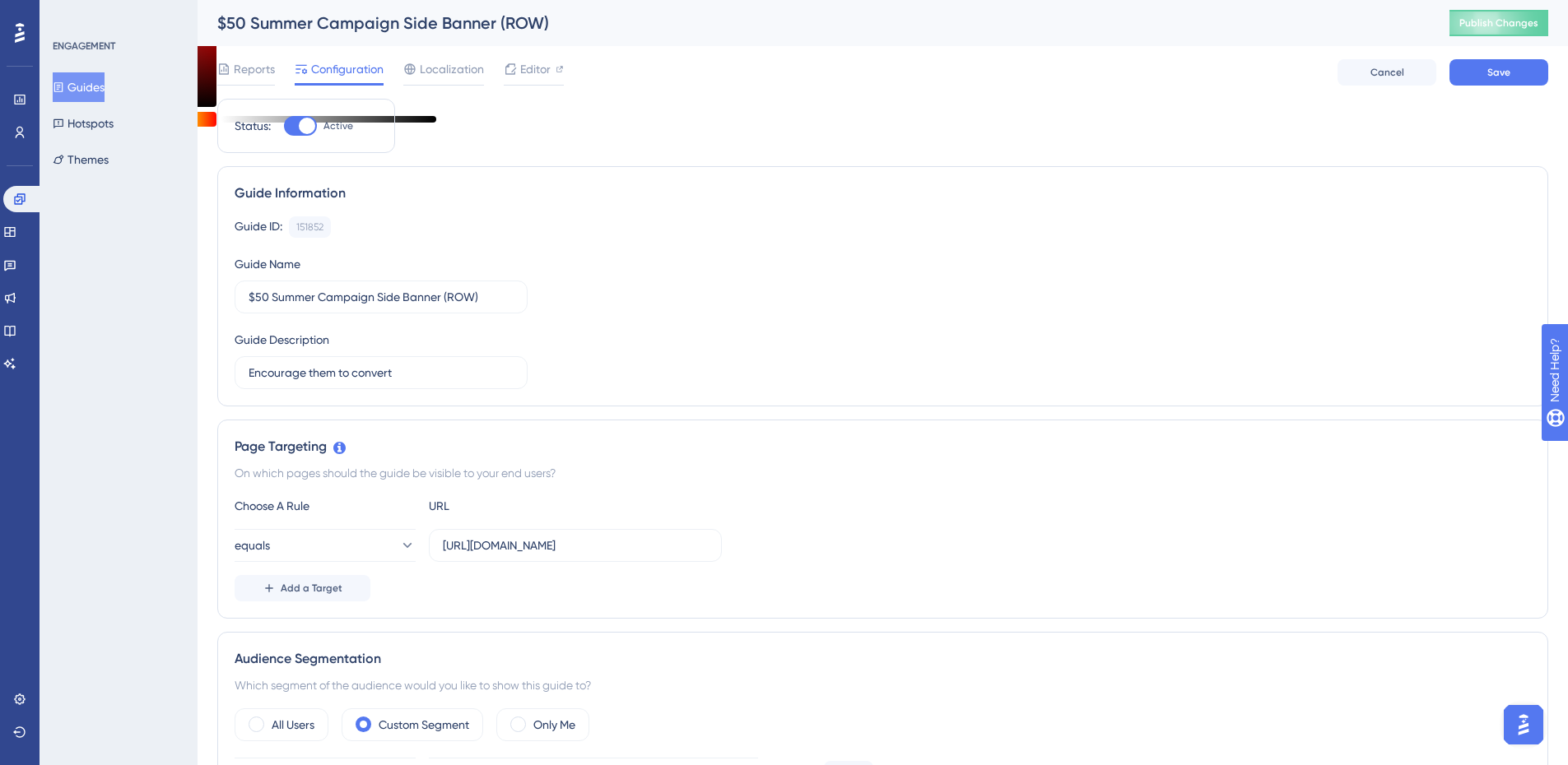
click at [1251, 58] on div "Reports Configuration Localization Editor Cancel Save" at bounding box center [882, 72] width 1331 height 53
click at [1251, 74] on span "Save" at bounding box center [1498, 72] width 23 height 13
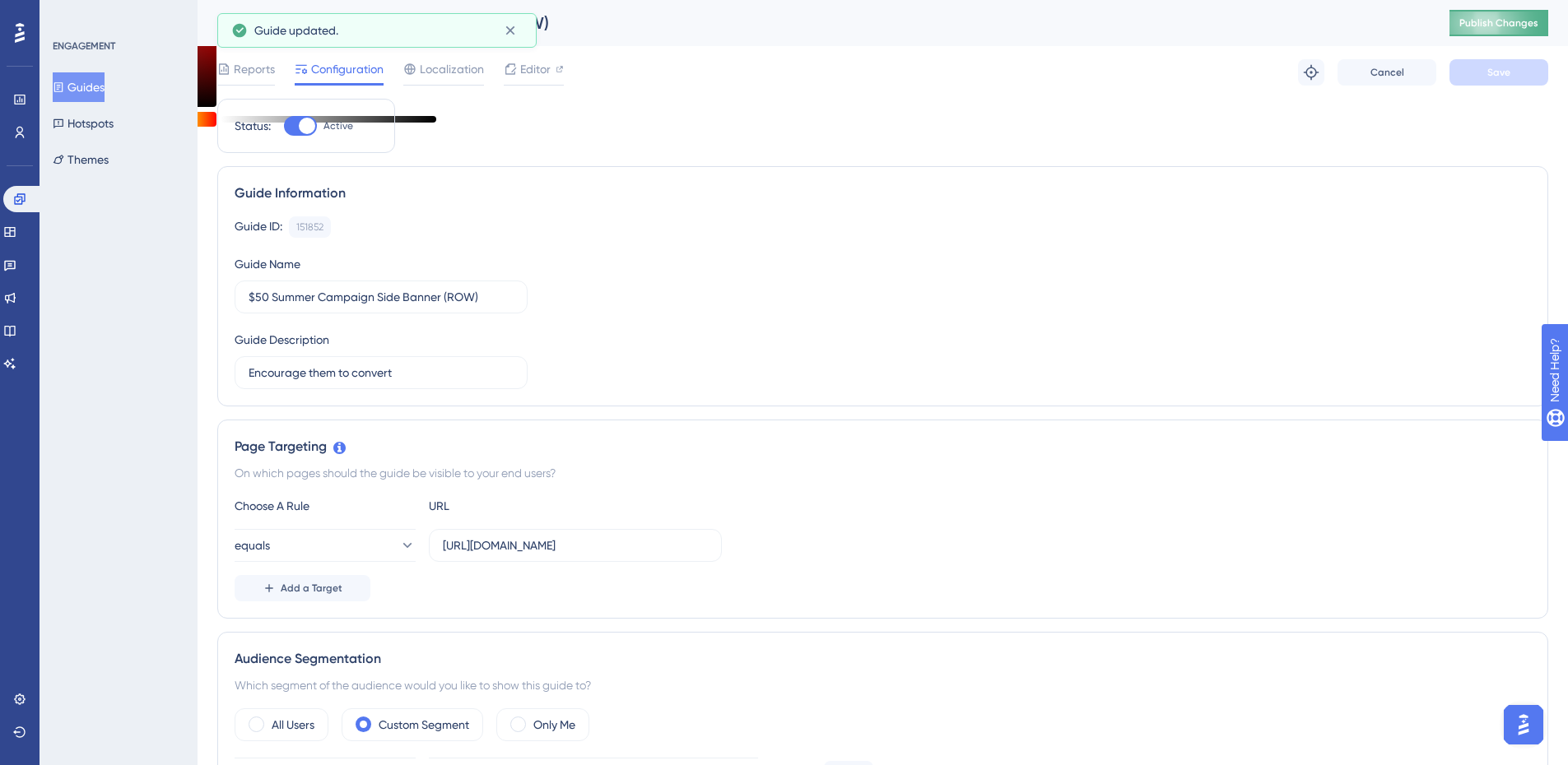
click at [1251, 24] on span "Publish Changes" at bounding box center [1498, 23] width 79 height 13
click at [76, 83] on button "Guides" at bounding box center [79, 87] width 52 height 30
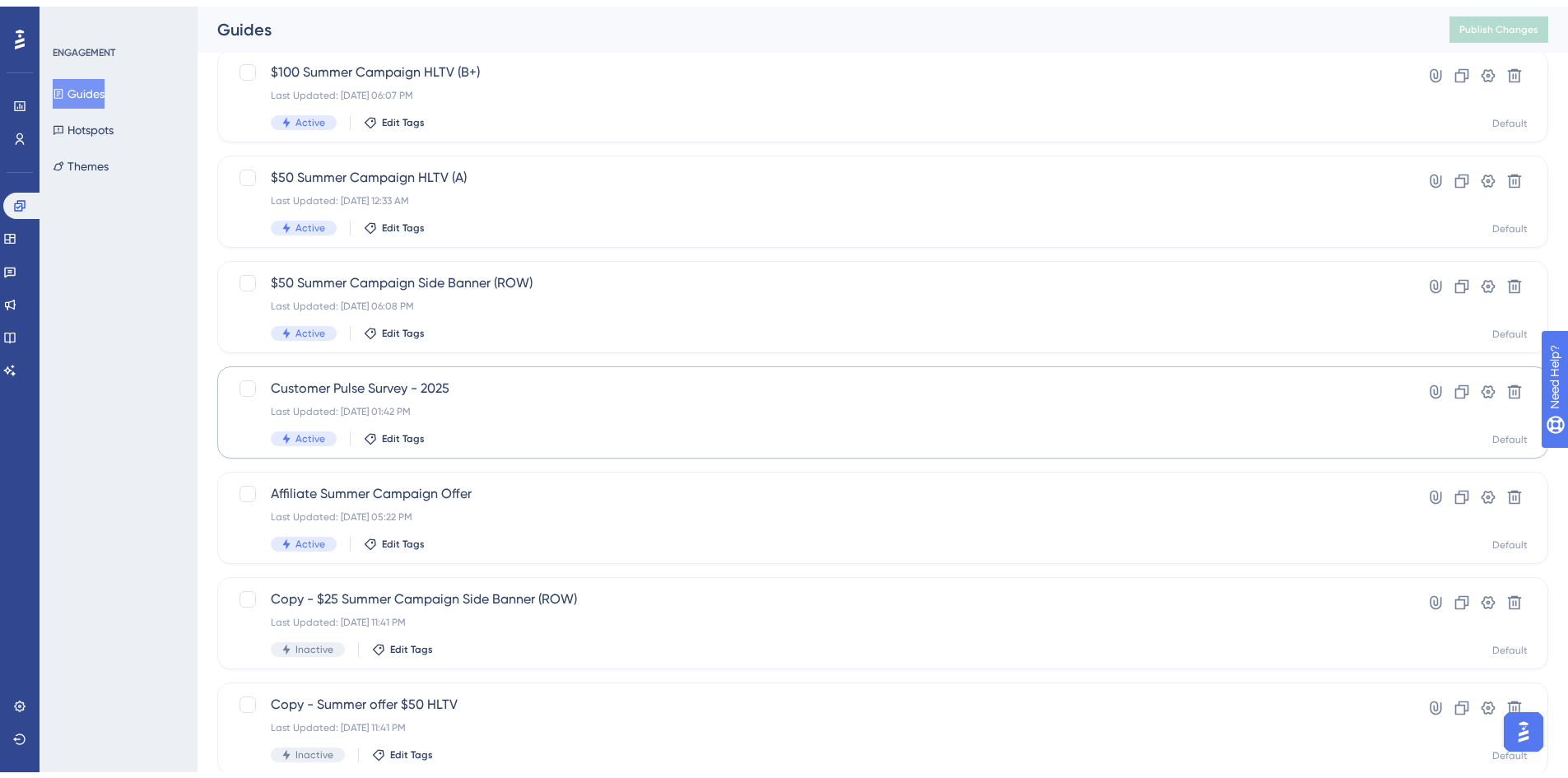
scroll to position [165, 0]
